Goal: Information Seeking & Learning: Learn about a topic

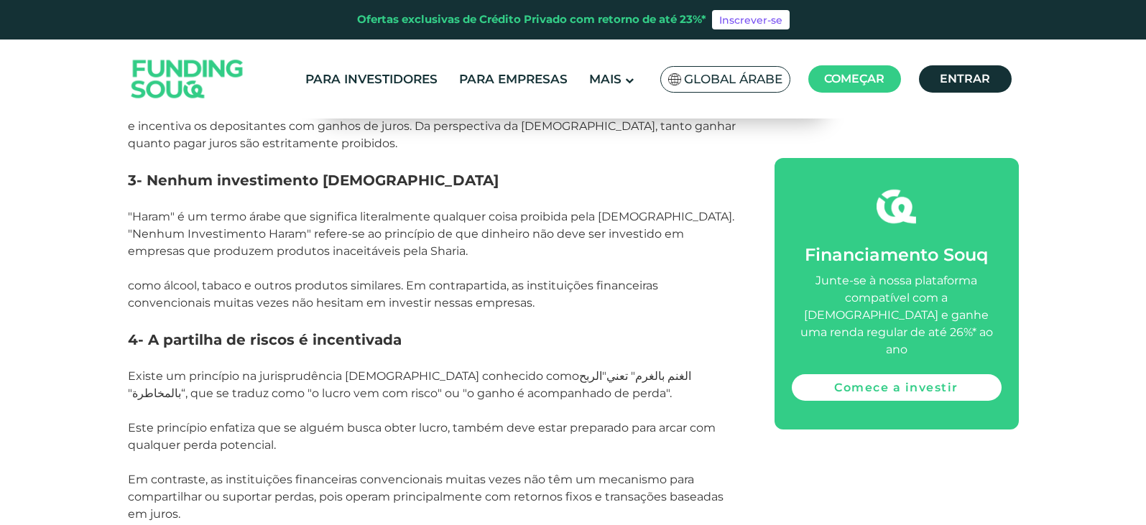
scroll to position [1653, 0]
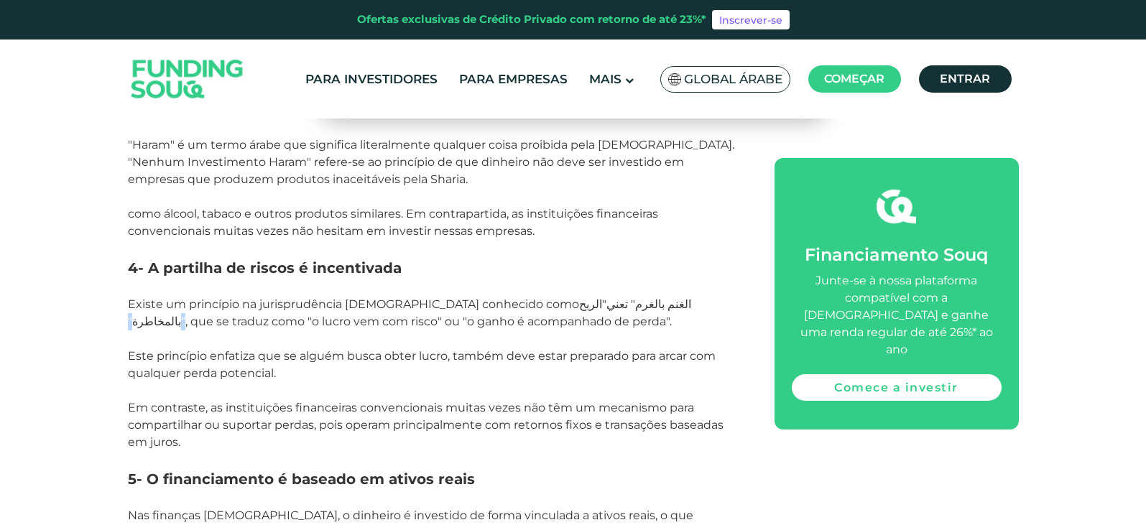
drag, startPoint x: 500, startPoint y: 199, endPoint x: 633, endPoint y: 206, distance: 133.1
click at [633, 296] on p "Existe um princípio na jurisprudência [DEMOGRAPHIC_DATA] conhecido como الغنم ب…" at bounding box center [435, 313] width 614 height 34
click at [535, 331] on p at bounding box center [435, 339] width 614 height 17
drag, startPoint x: 497, startPoint y: 201, endPoint x: 637, endPoint y: 204, distance: 140.9
click at [637, 296] on p "Existe um princípio na jurisprudência [DEMOGRAPHIC_DATA] conhecido como الغنم ب…" at bounding box center [435, 313] width 614 height 34
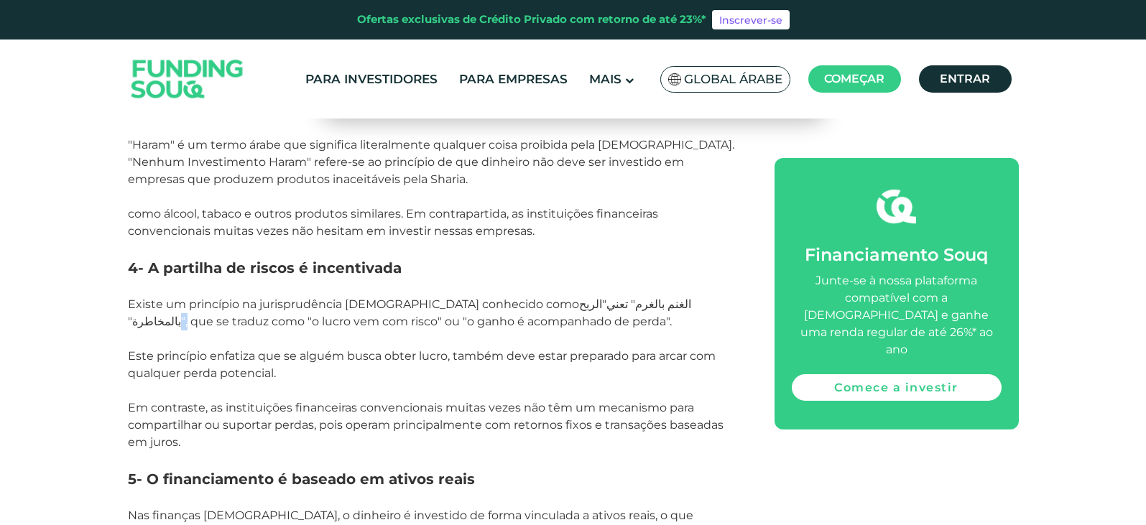
click at [642, 331] on p at bounding box center [435, 339] width 614 height 17
drag, startPoint x: 635, startPoint y: 201, endPoint x: 490, endPoint y: 197, distance: 145.2
click at [490, 296] on p "Existe um princípio na jurisprudência [DEMOGRAPHIC_DATA] conhecido como الغنم ب…" at bounding box center [435, 313] width 614 height 34
copy p "الغنم بالغرم" تعني"الربح بالمخاطرة" “"
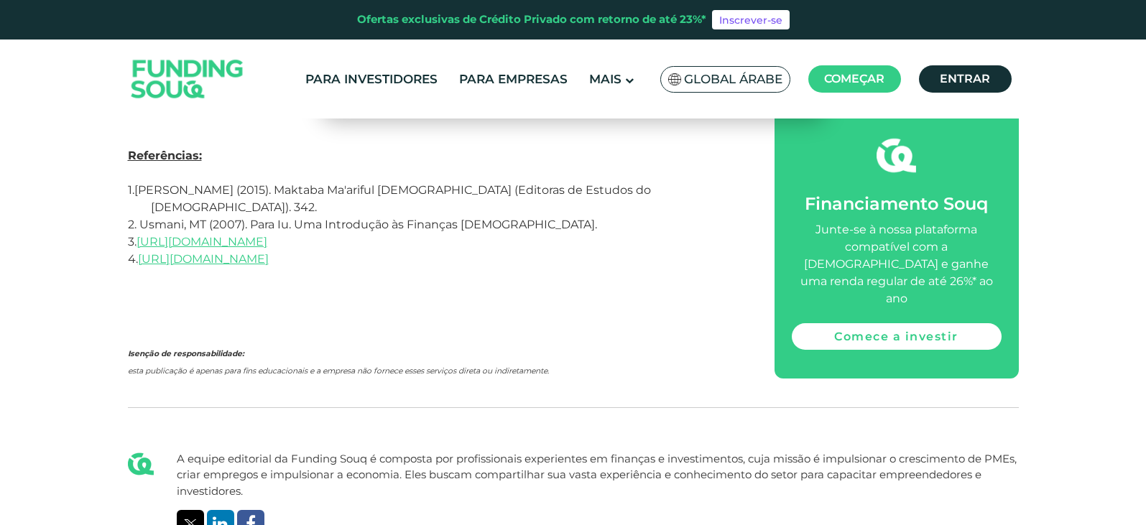
scroll to position [5246, 0]
